Goal: Use online tool/utility: Utilize a website feature to perform a specific function

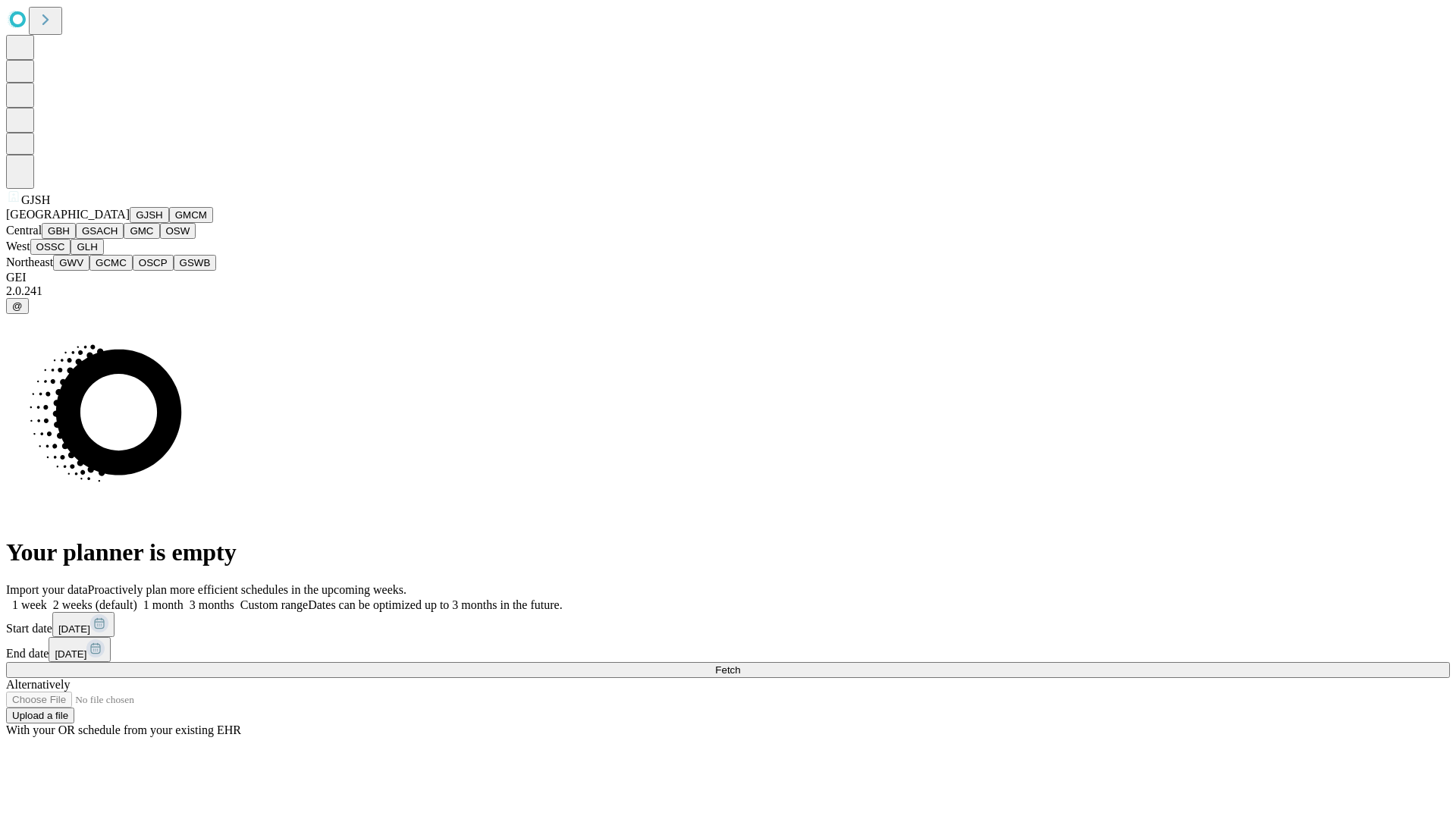
click at [129, 223] on button "GJSH" at bounding box center [149, 215] width 40 height 16
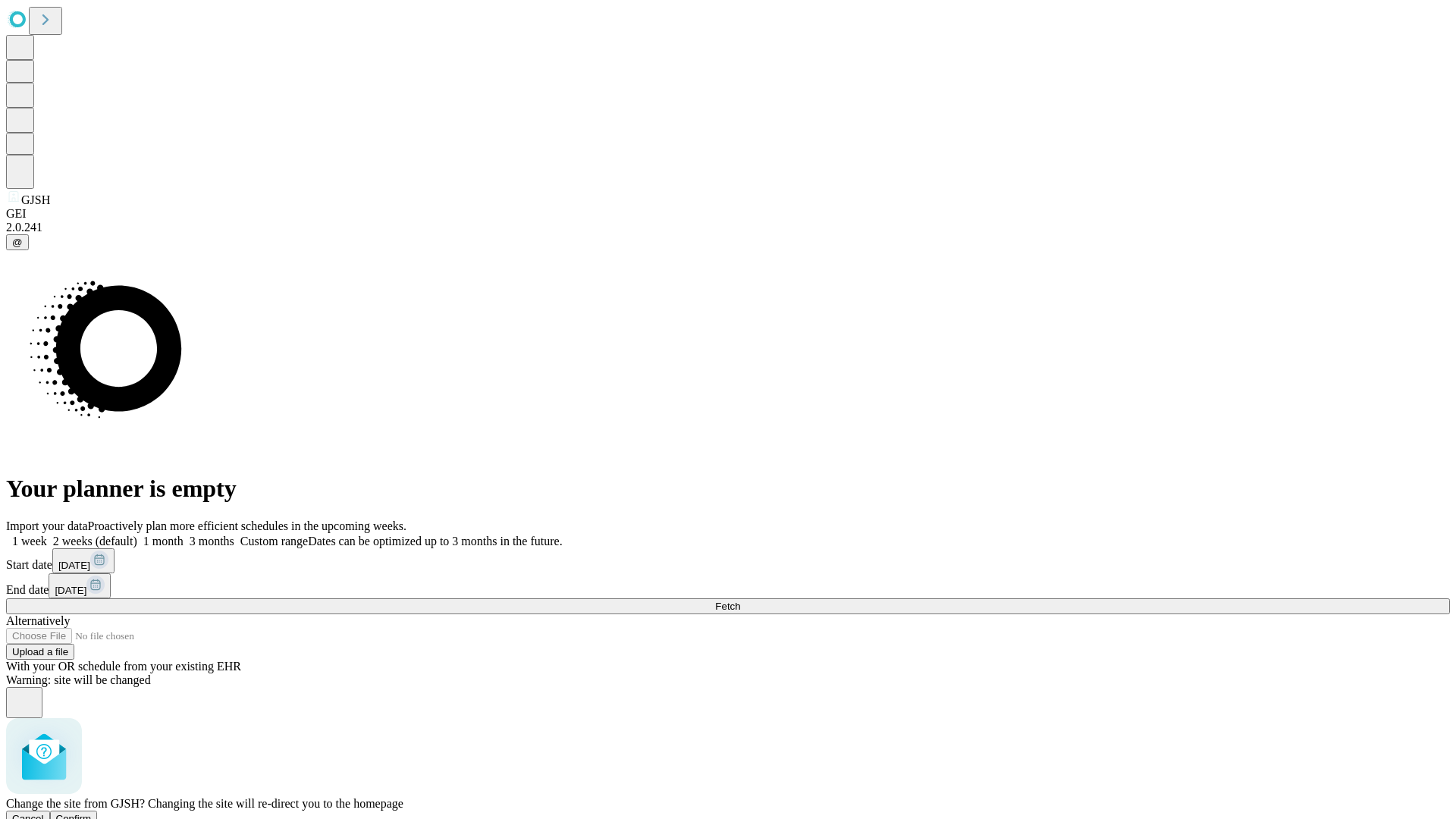
click at [92, 813] on span "Confirm" at bounding box center [74, 818] width 36 height 11
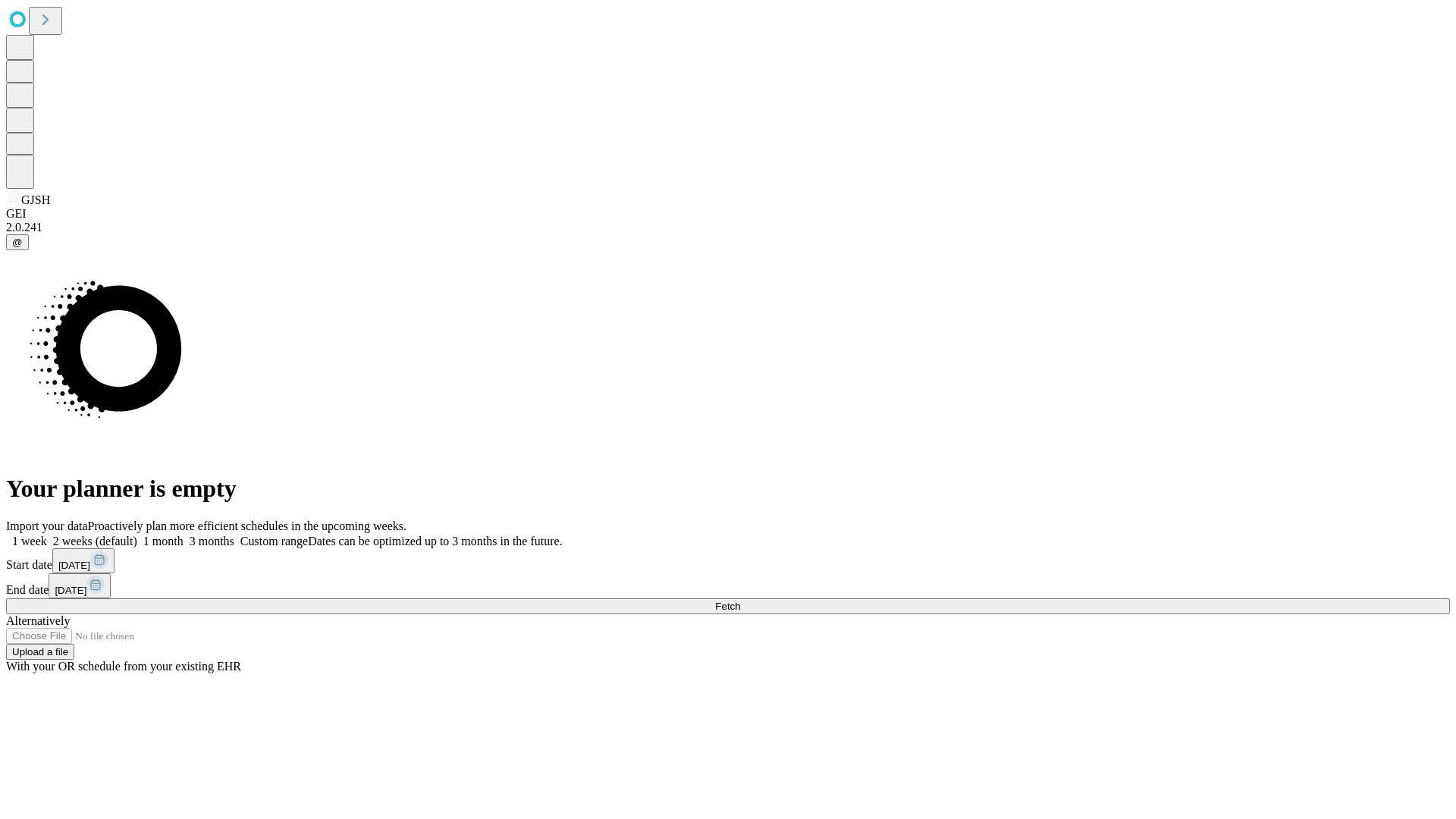
click at [137, 534] on label "2 weeks (default)" at bounding box center [92, 540] width 91 height 13
click at [740, 600] on span "Fetch" at bounding box center [727, 605] width 25 height 11
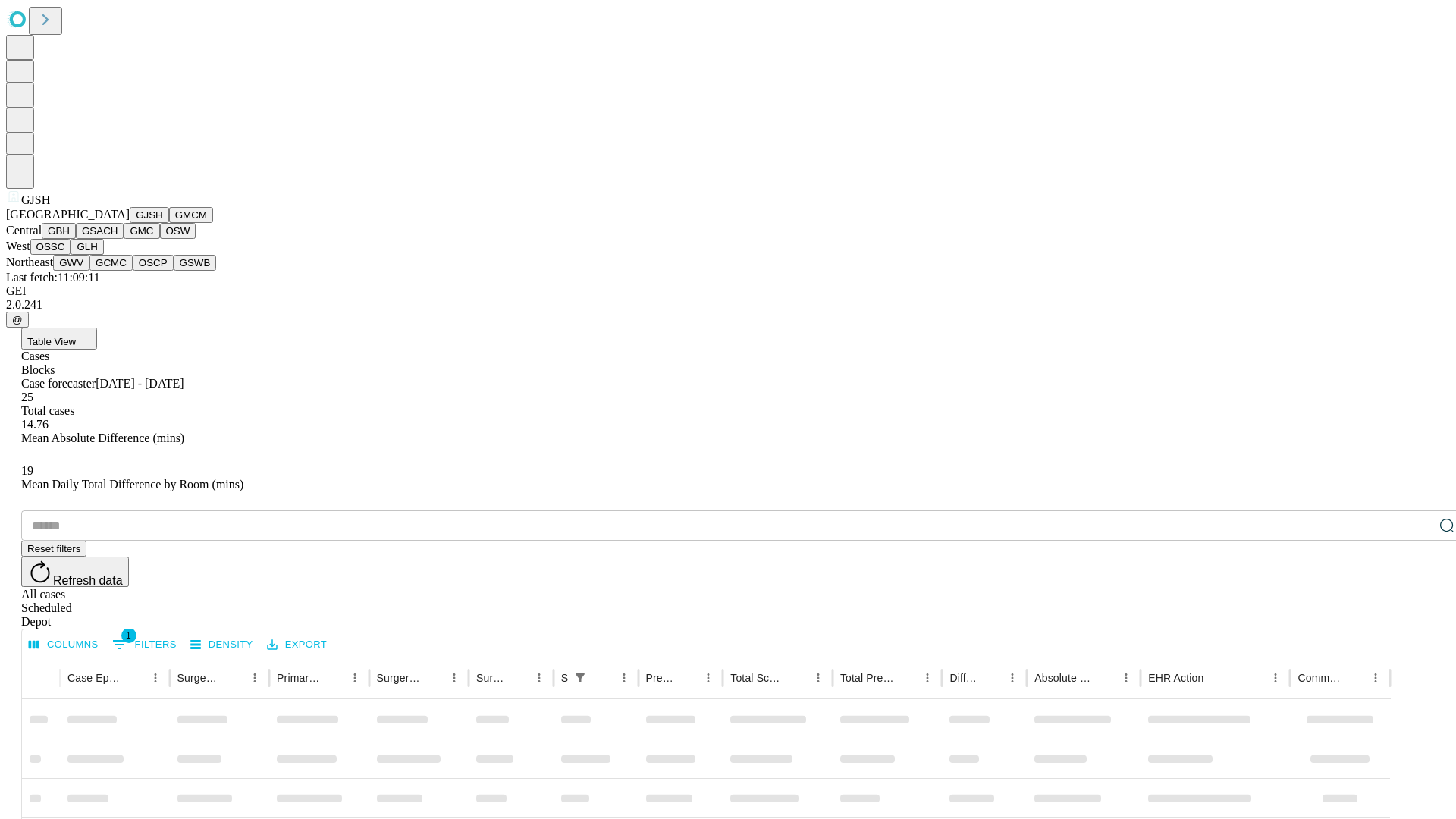
click at [169, 223] on button "GMCM" at bounding box center [191, 215] width 44 height 16
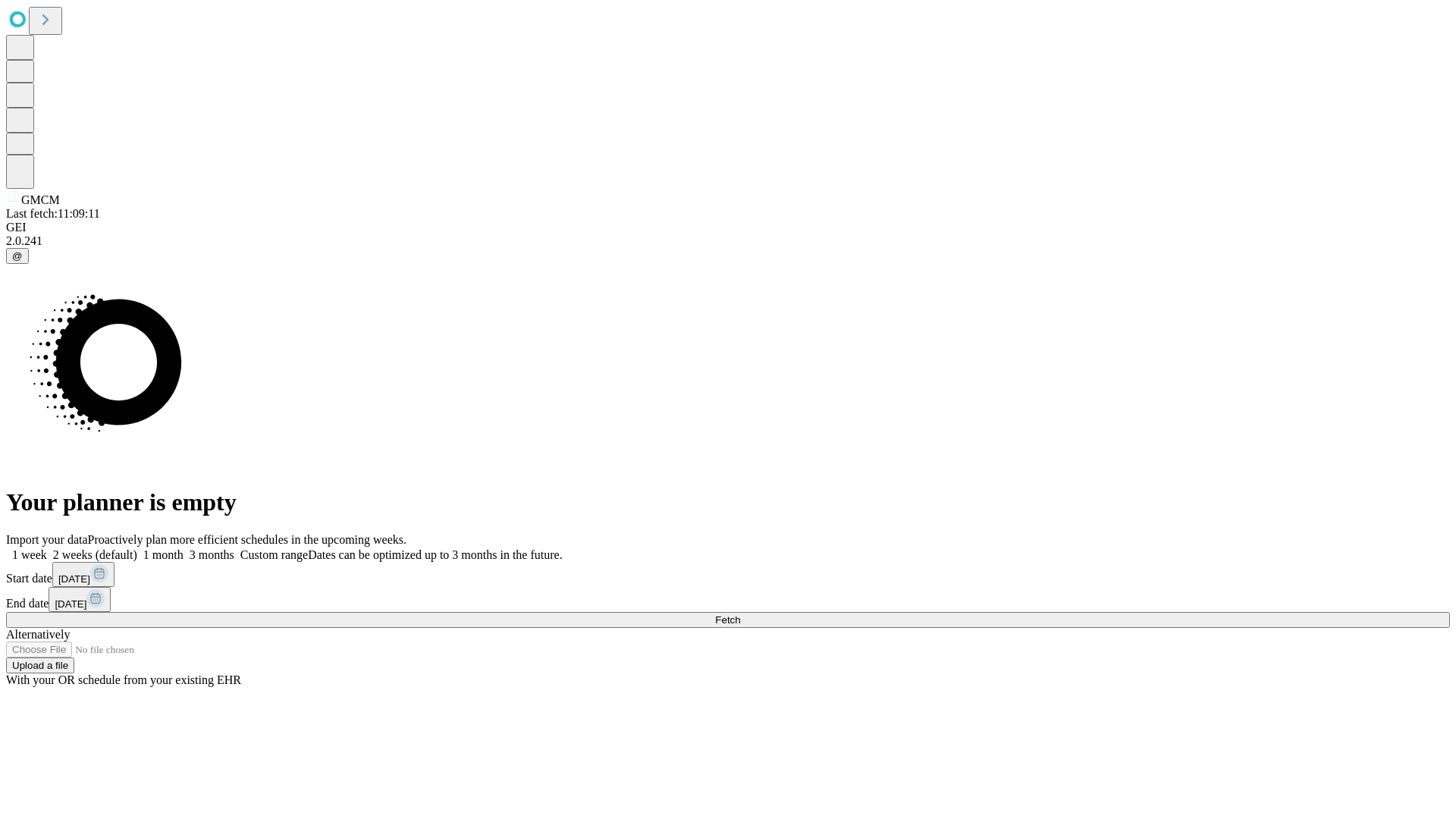
click at [740, 614] on span "Fetch" at bounding box center [727, 619] width 25 height 11
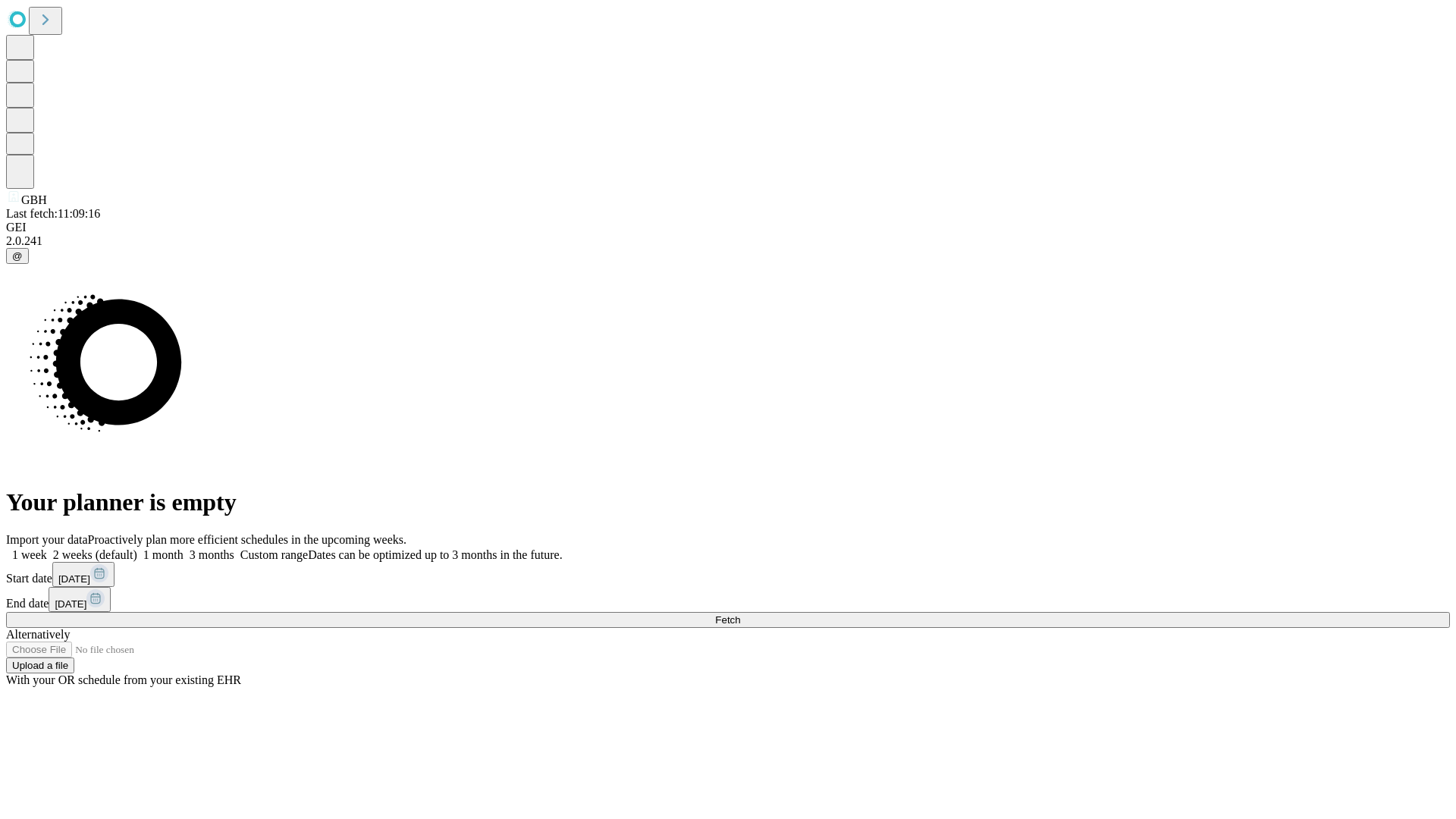
click at [137, 548] on label "2 weeks (default)" at bounding box center [92, 554] width 91 height 13
click at [740, 614] on span "Fetch" at bounding box center [727, 619] width 25 height 11
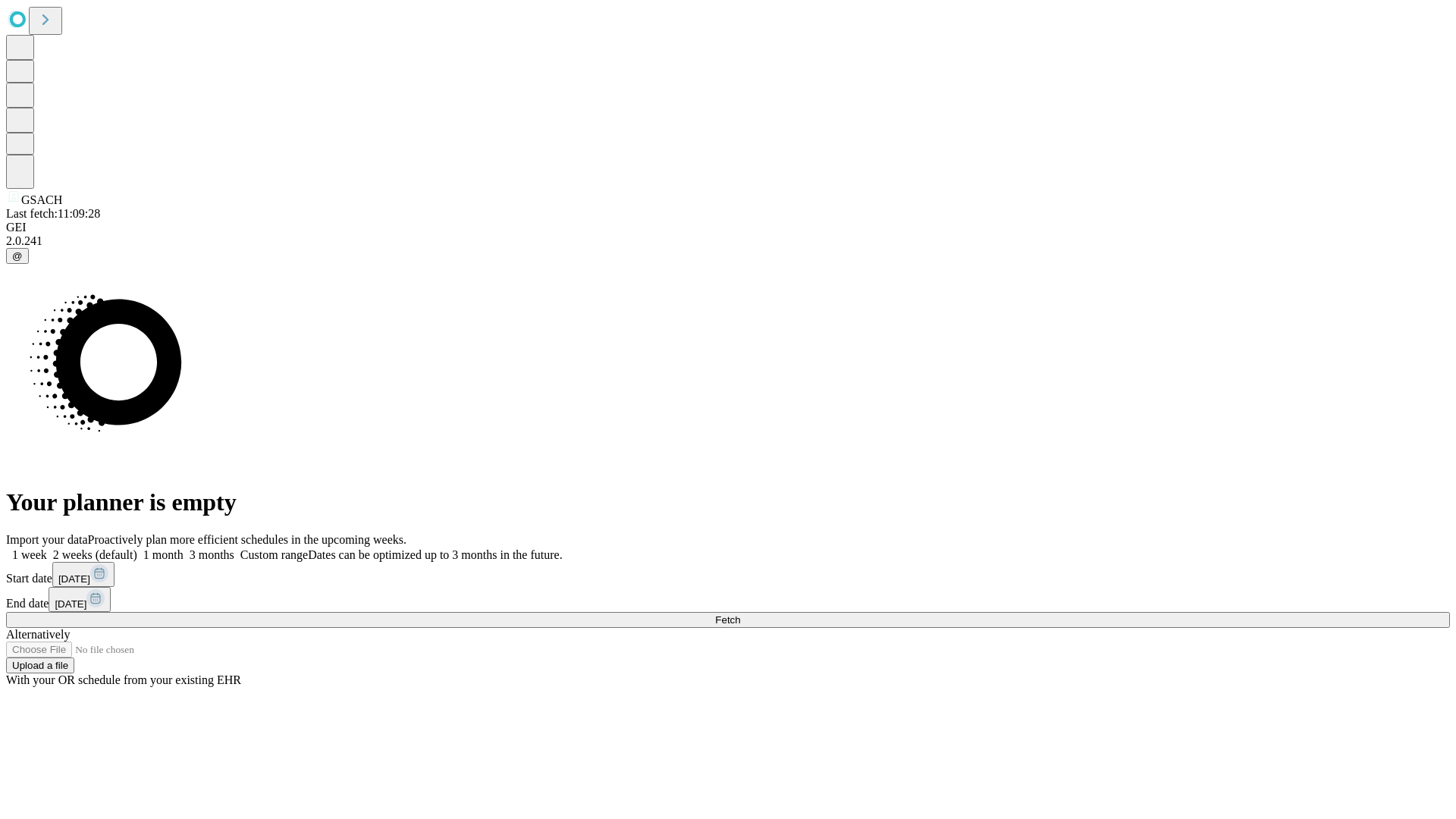
click at [137, 548] on label "2 weeks (default)" at bounding box center [92, 554] width 91 height 13
click at [740, 614] on span "Fetch" at bounding box center [727, 619] width 25 height 11
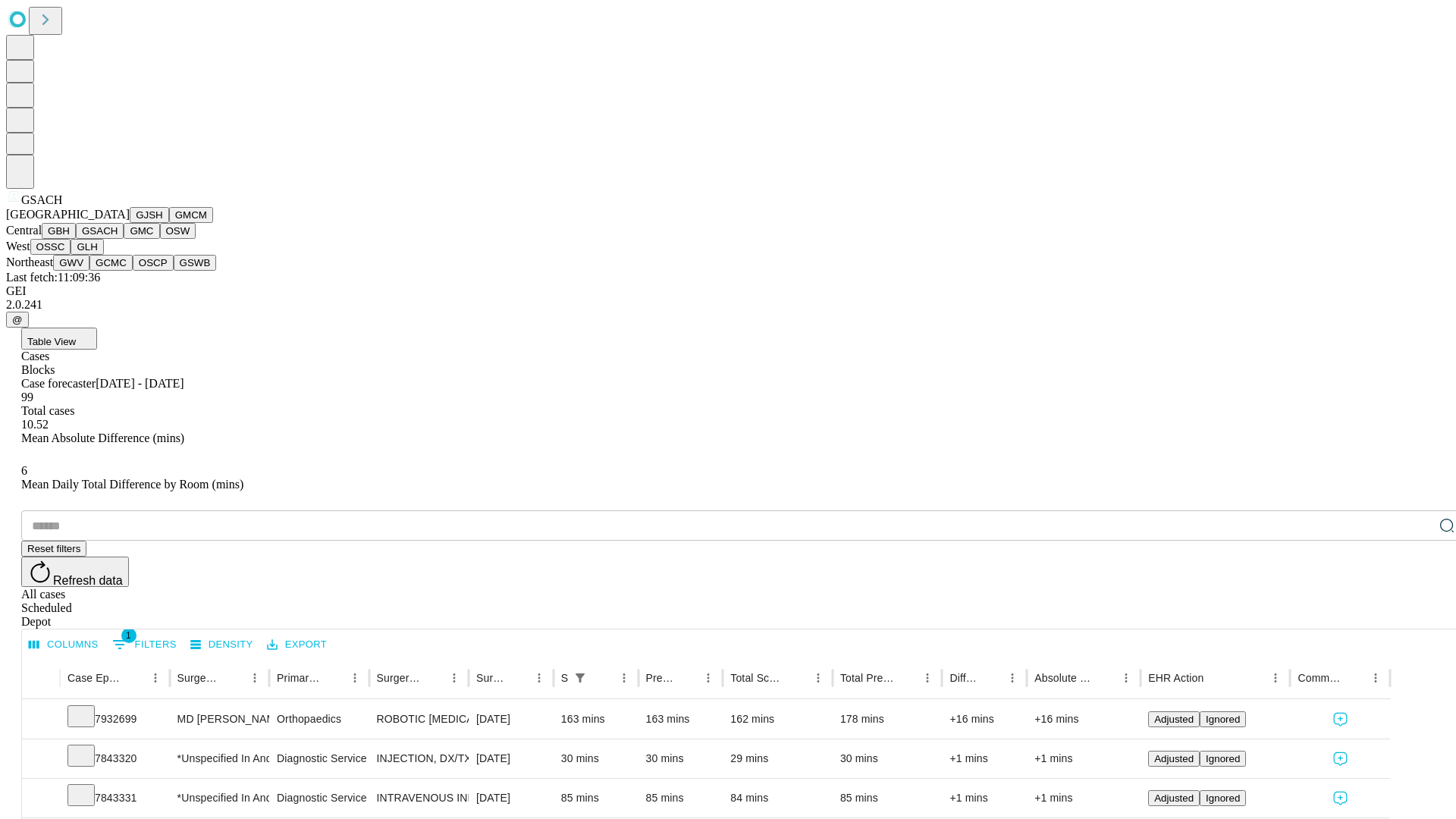
click at [123, 239] on button "GMC" at bounding box center [141, 231] width 36 height 16
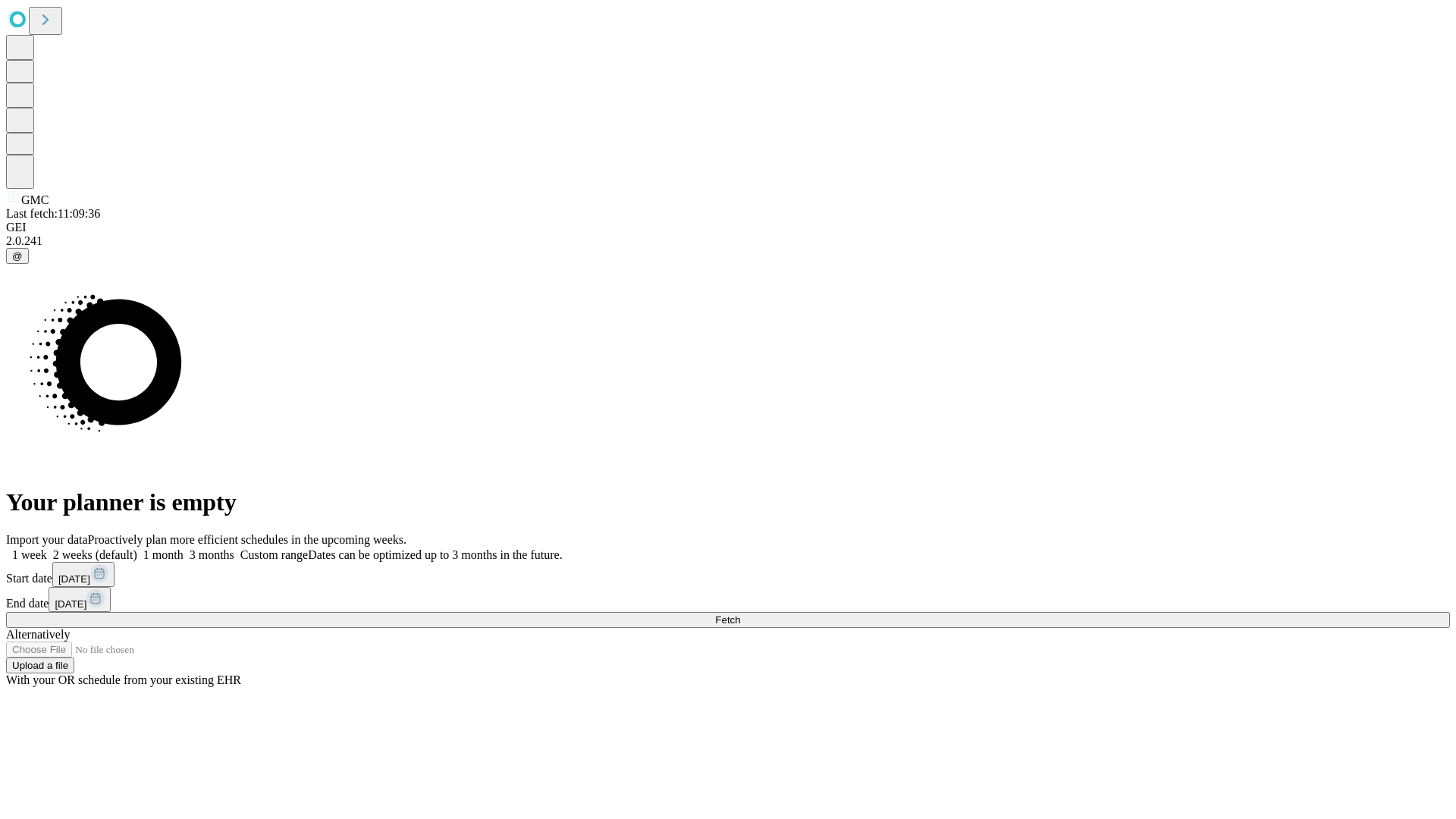
click at [137, 548] on label "2 weeks (default)" at bounding box center [92, 554] width 91 height 13
click at [740, 614] on span "Fetch" at bounding box center [727, 619] width 25 height 11
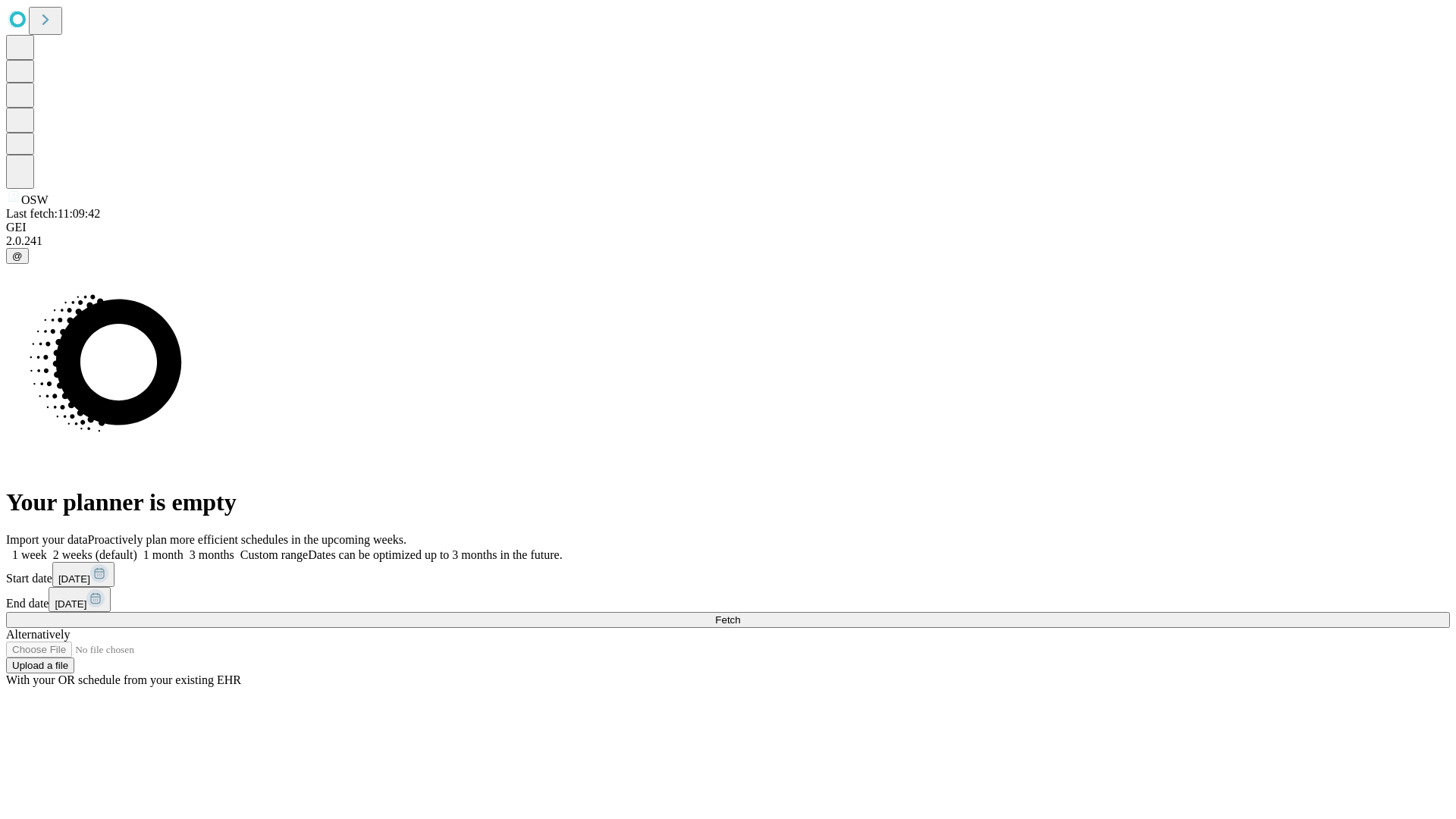
click at [137, 548] on label "2 weeks (default)" at bounding box center [92, 554] width 91 height 13
click at [740, 614] on span "Fetch" at bounding box center [727, 619] width 25 height 11
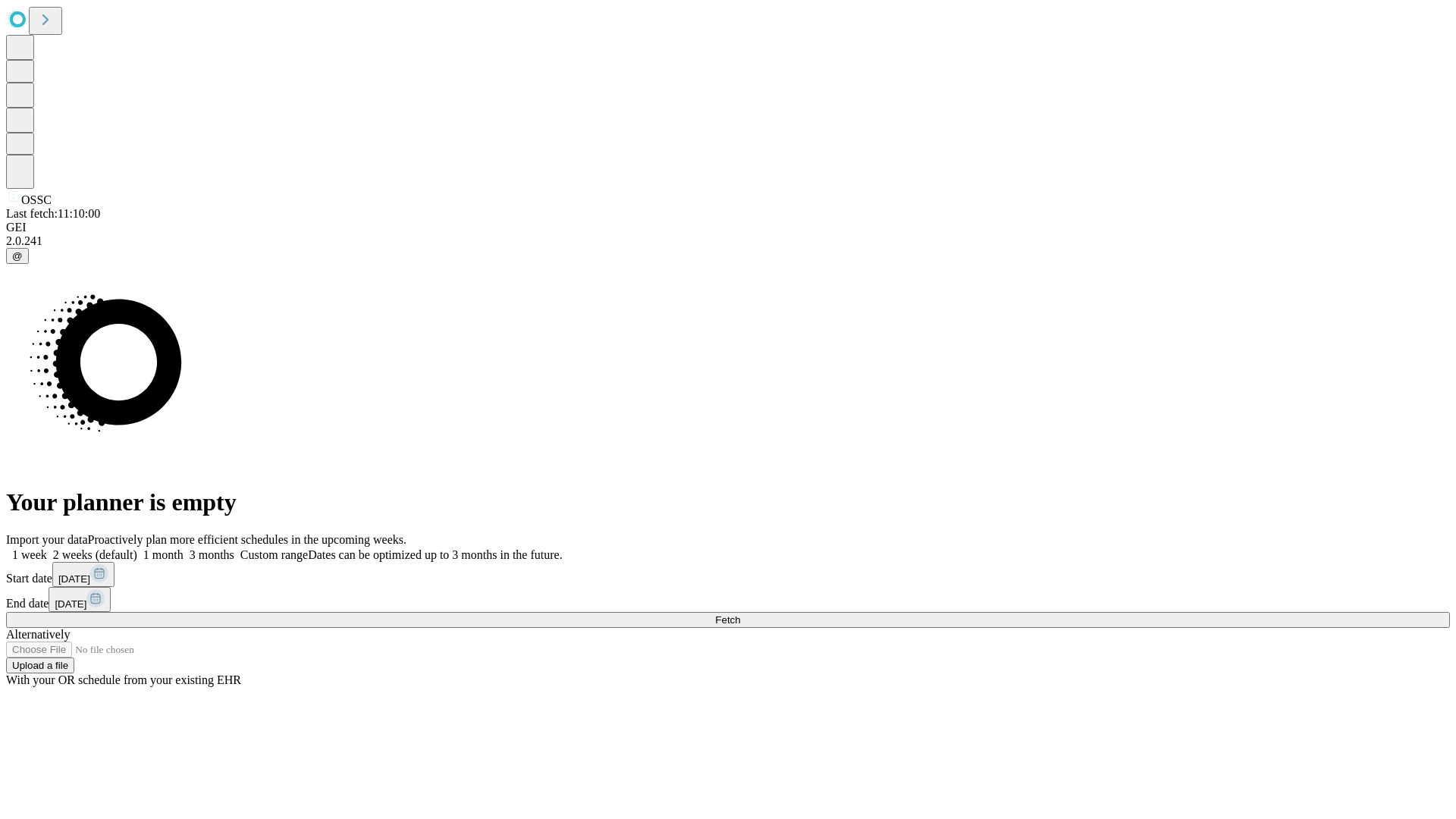
click at [740, 614] on span "Fetch" at bounding box center [727, 619] width 25 height 11
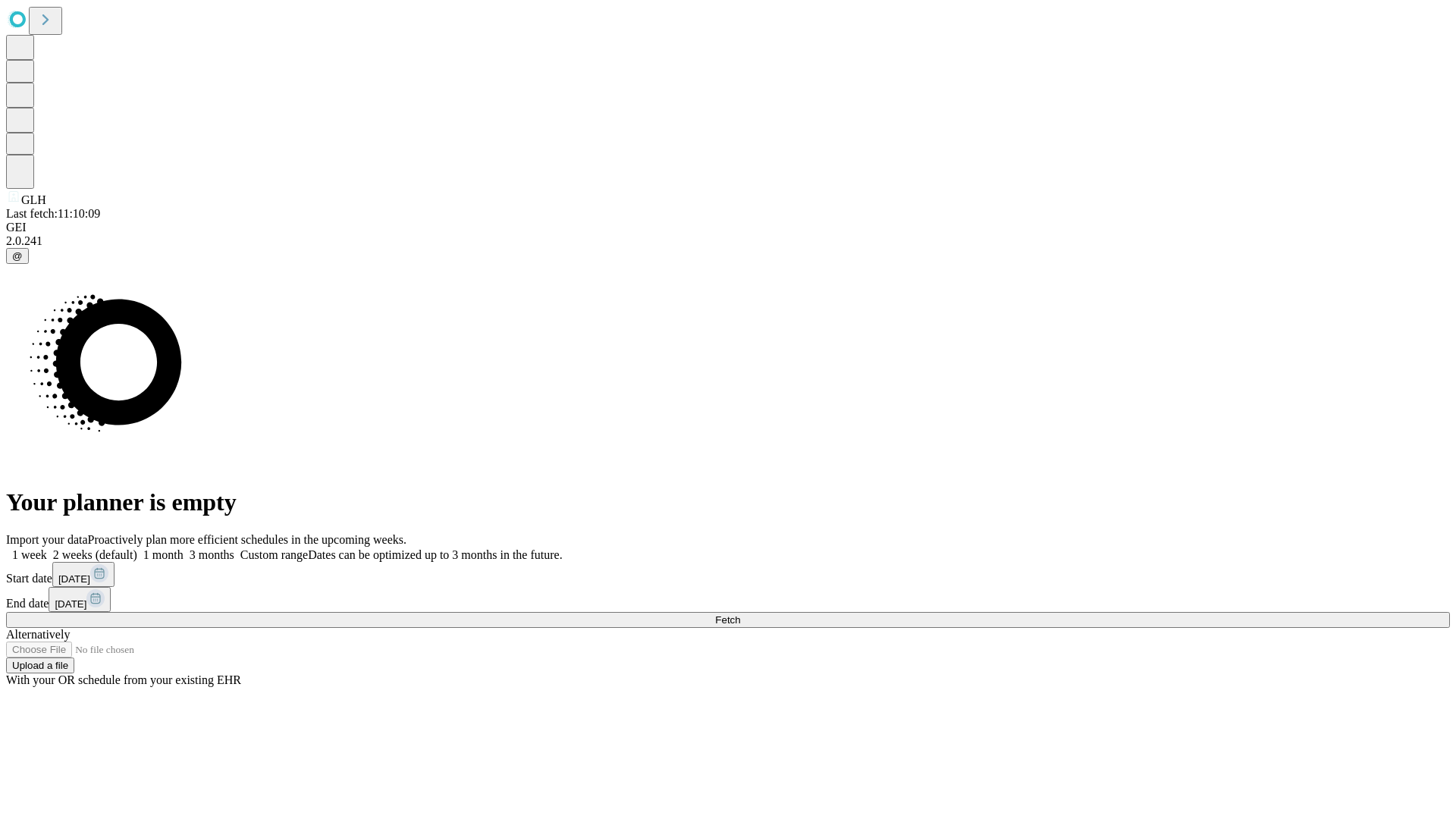
click at [137, 548] on label "2 weeks (default)" at bounding box center [92, 554] width 91 height 13
click at [740, 614] on span "Fetch" at bounding box center [727, 619] width 25 height 11
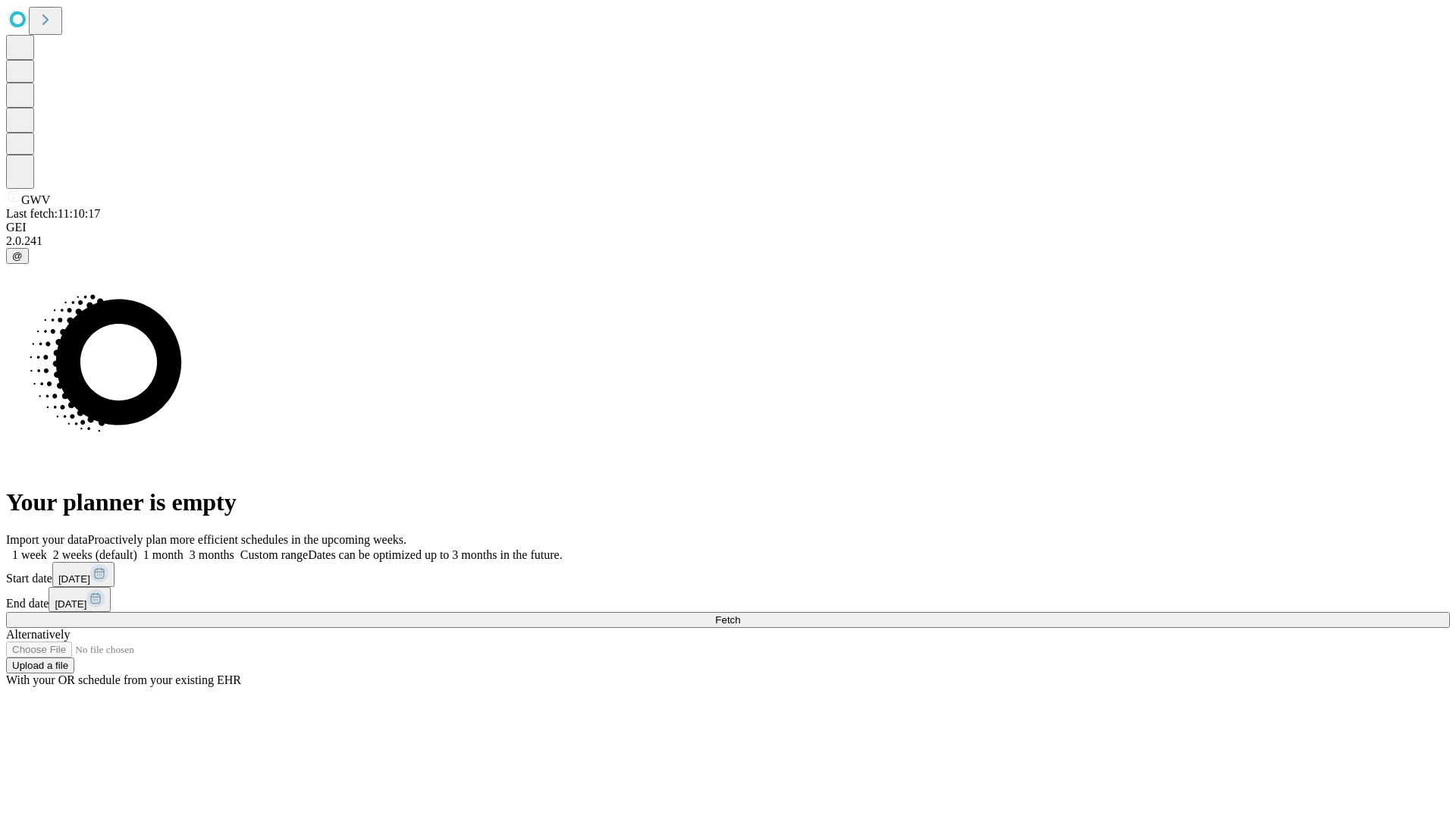
click at [137, 548] on label "2 weeks (default)" at bounding box center [92, 554] width 91 height 13
click at [740, 614] on span "Fetch" at bounding box center [727, 619] width 25 height 11
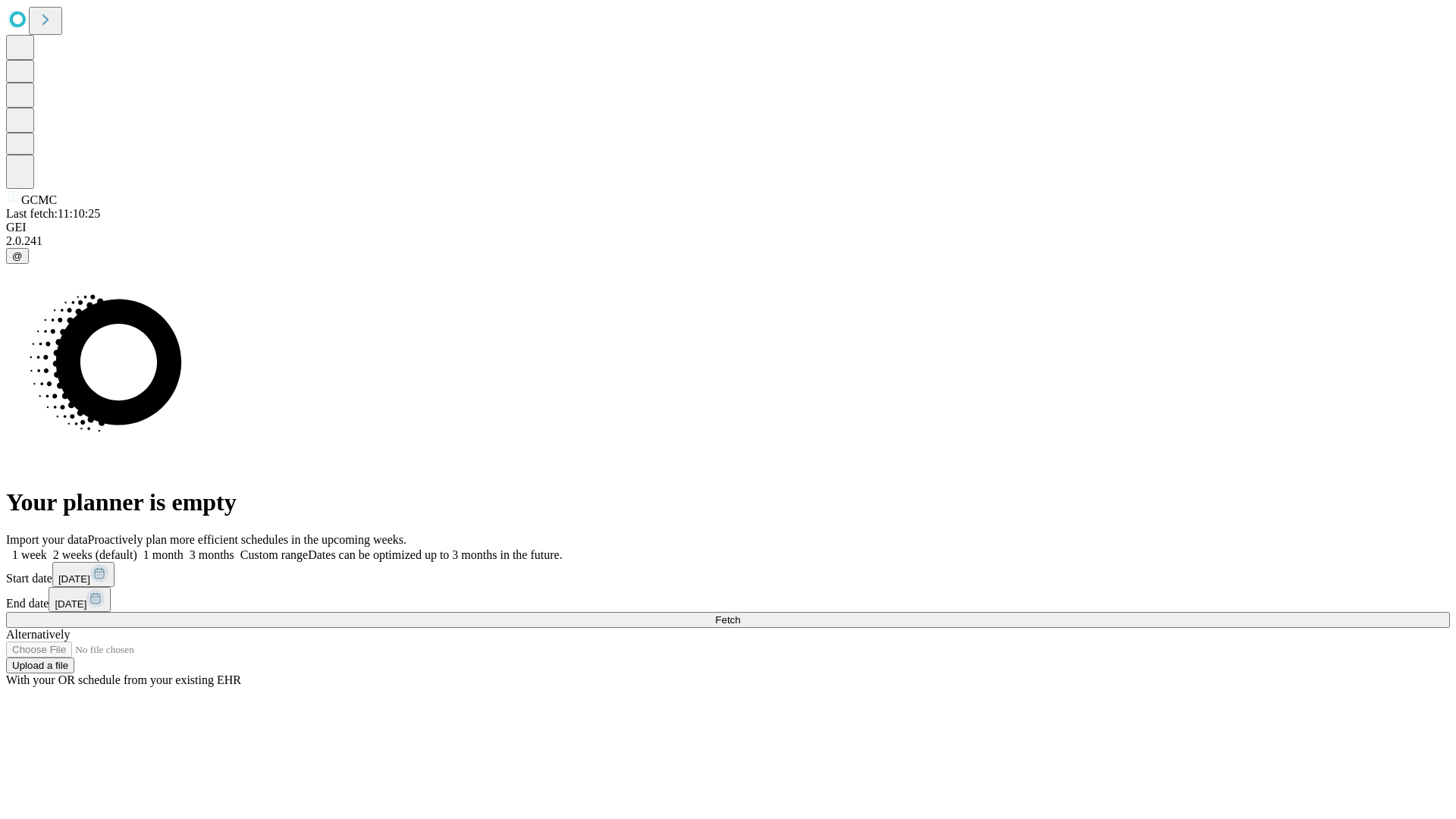
click at [137, 548] on label "2 weeks (default)" at bounding box center [92, 554] width 91 height 13
click at [740, 614] on span "Fetch" at bounding box center [727, 619] width 25 height 11
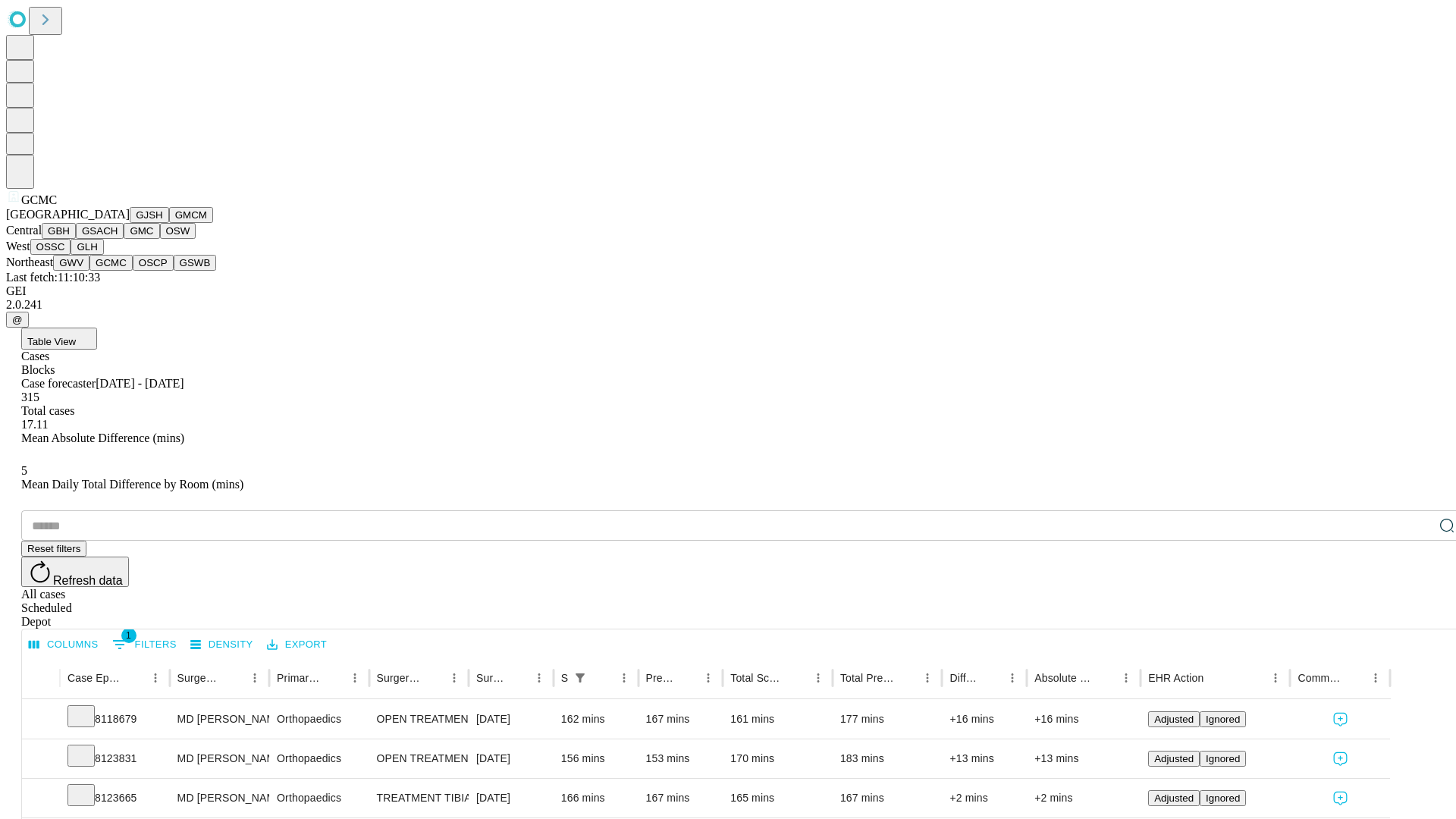
click at [132, 271] on button "OSCP" at bounding box center [152, 263] width 41 height 16
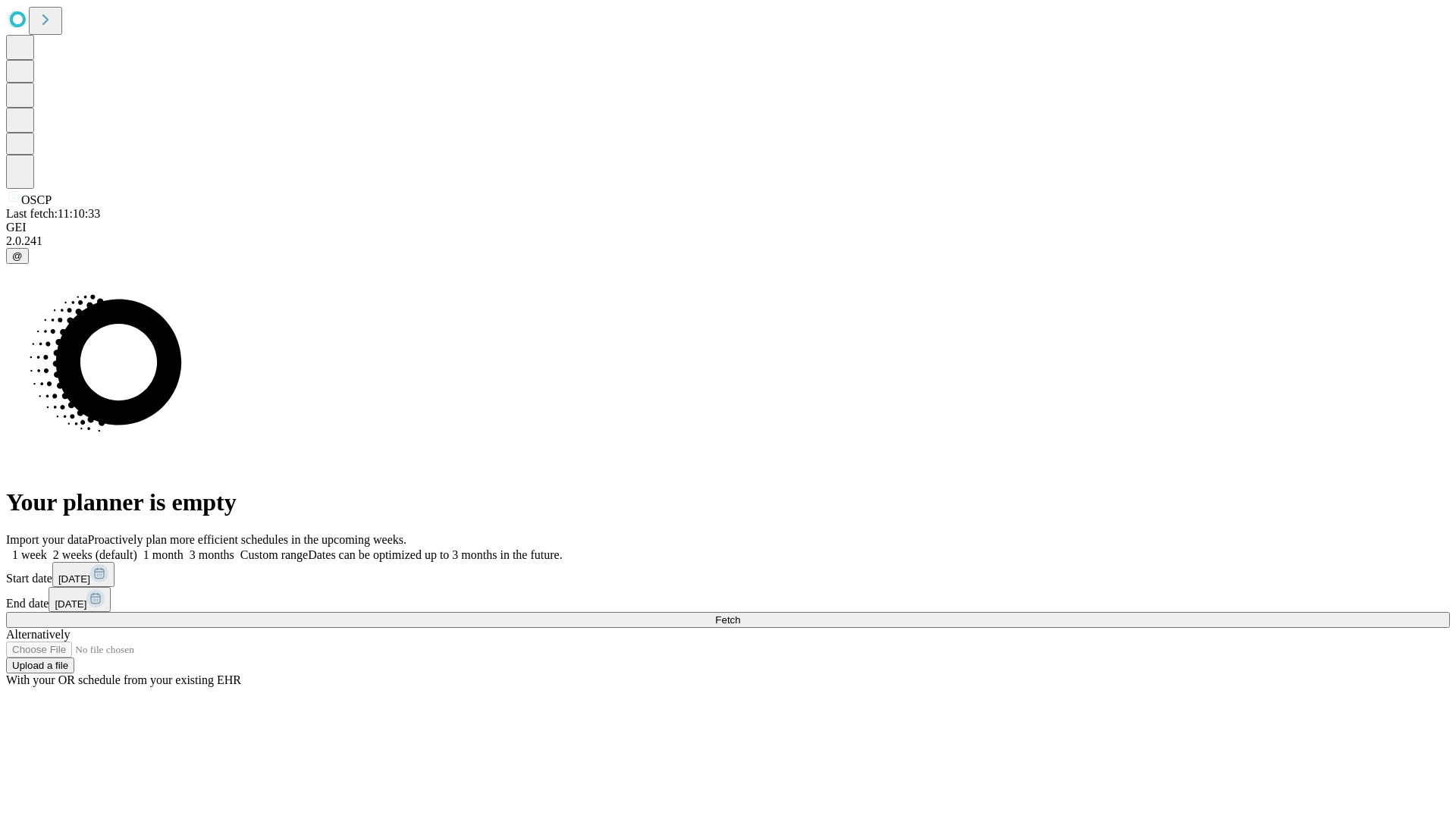
click at [137, 548] on label "2 weeks (default)" at bounding box center [92, 554] width 91 height 13
click at [740, 614] on span "Fetch" at bounding box center [727, 619] width 25 height 11
